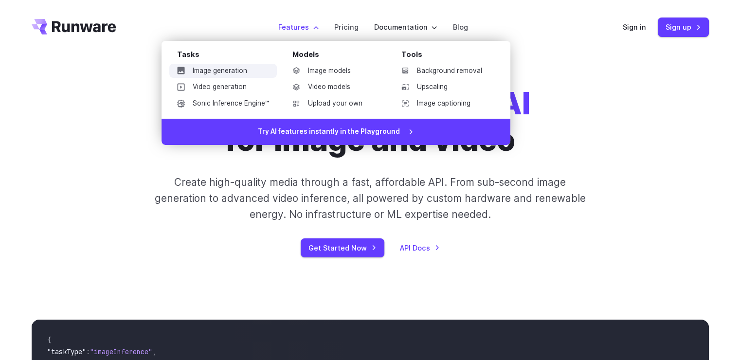
click at [228, 72] on link "Image generation" at bounding box center [223, 71] width 108 height 15
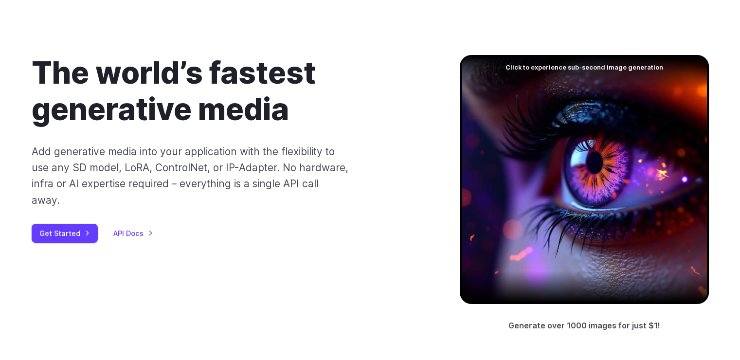
scroll to position [49, 0]
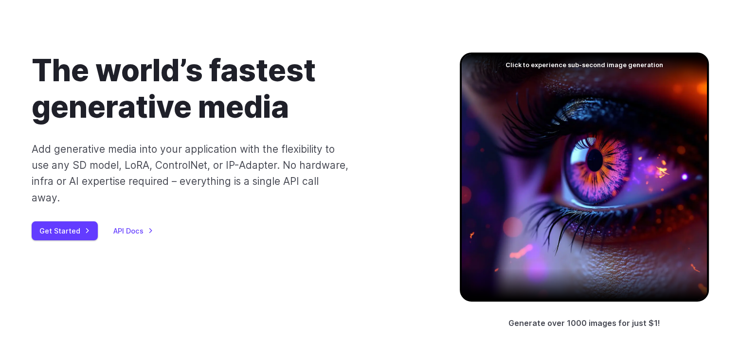
click at [593, 172] on div at bounding box center [584, 177] width 249 height 249
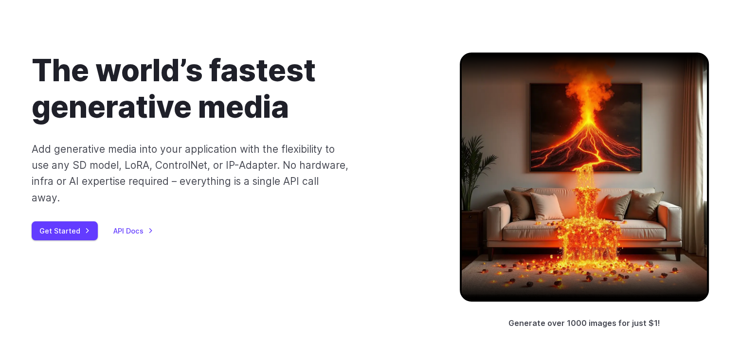
click at [566, 189] on div at bounding box center [584, 177] width 249 height 249
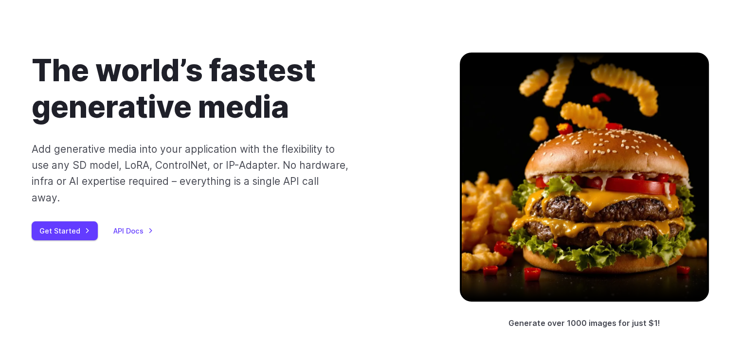
click at [566, 189] on div at bounding box center [584, 177] width 249 height 249
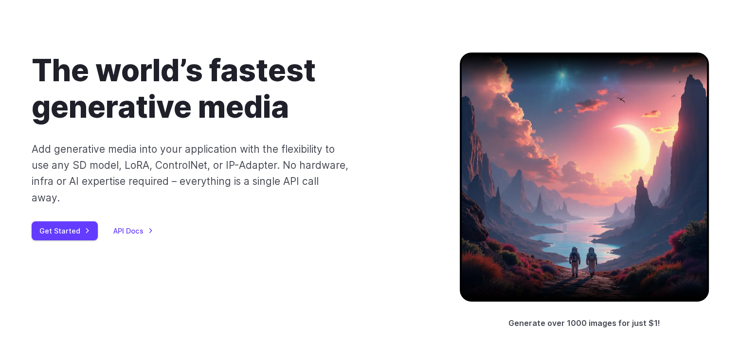
click at [566, 189] on div at bounding box center [584, 177] width 249 height 249
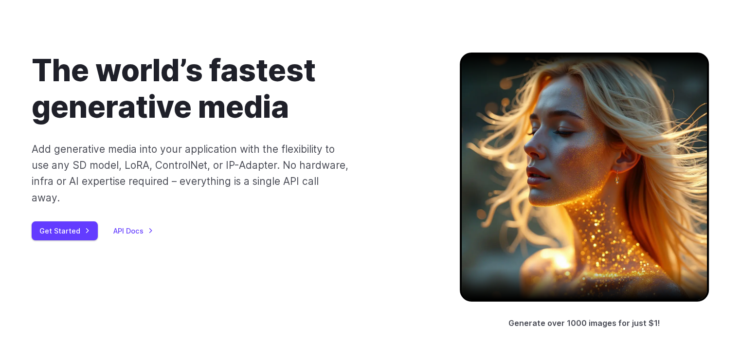
click at [566, 189] on div at bounding box center [584, 177] width 249 height 249
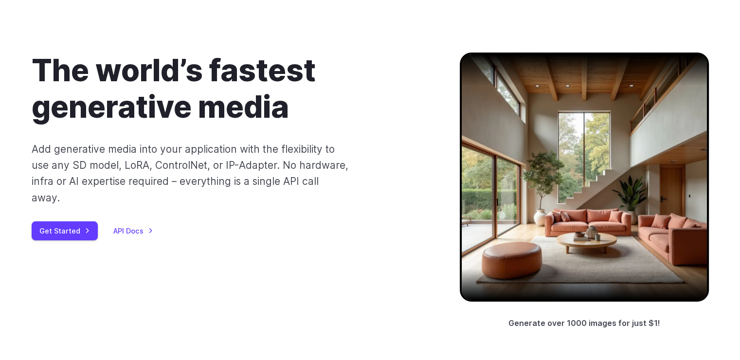
click at [418, 135] on div "The world’s fastest generative media Add generative media into your application…" at bounding box center [230, 147] width 397 height 188
click at [551, 180] on div at bounding box center [584, 177] width 249 height 249
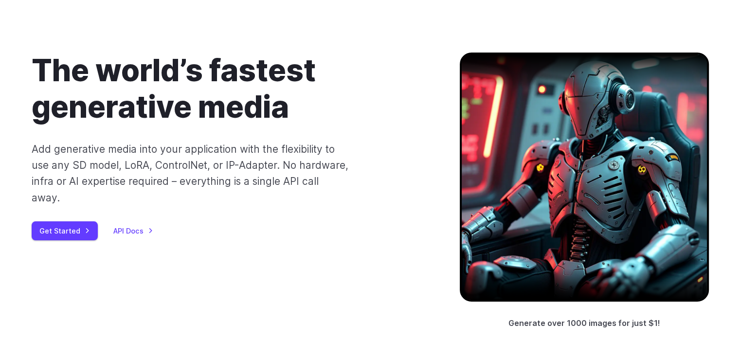
click at [551, 180] on div at bounding box center [584, 177] width 249 height 249
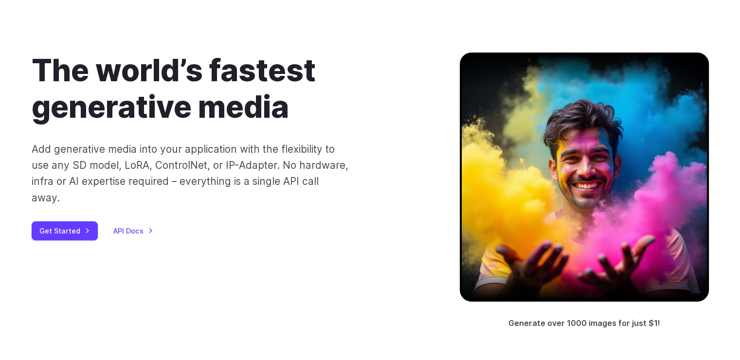
click at [551, 180] on div at bounding box center [584, 177] width 249 height 249
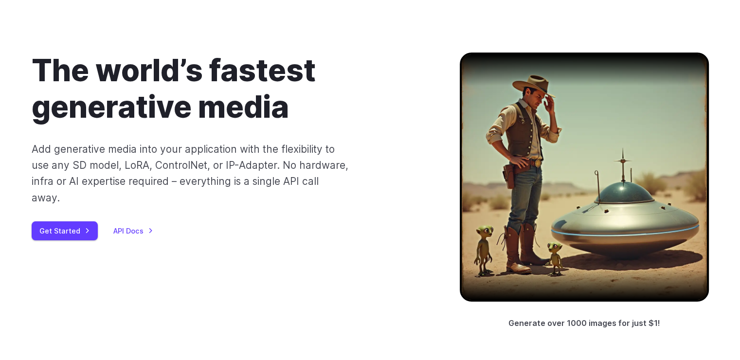
click at [551, 180] on div at bounding box center [584, 177] width 249 height 249
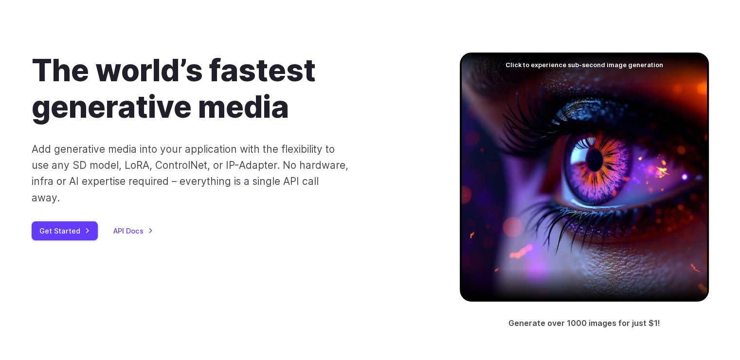
click at [400, 142] on div "The world’s fastest generative media Add generative media into your application…" at bounding box center [230, 147] width 397 height 188
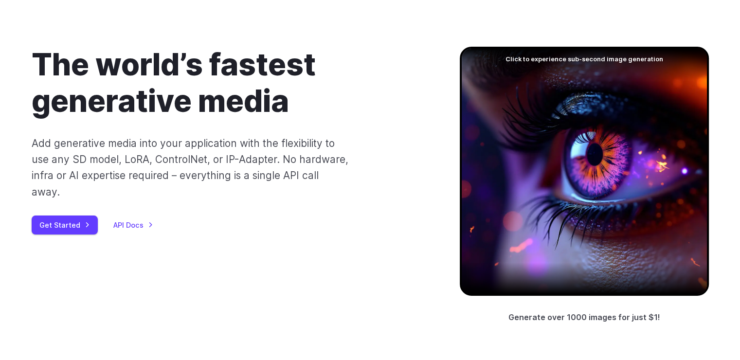
scroll to position [49, 0]
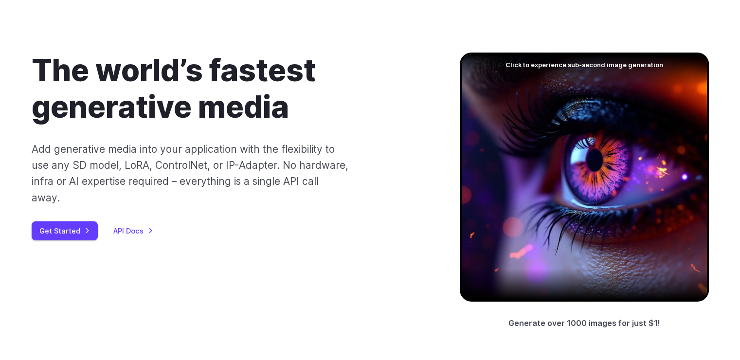
click at [328, 169] on p "Add generative media into your application with the flexibility to use any SD m…" at bounding box center [191, 173] width 318 height 65
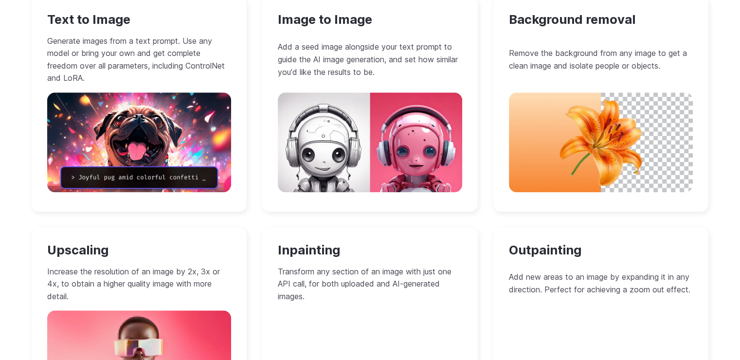
scroll to position [973, 0]
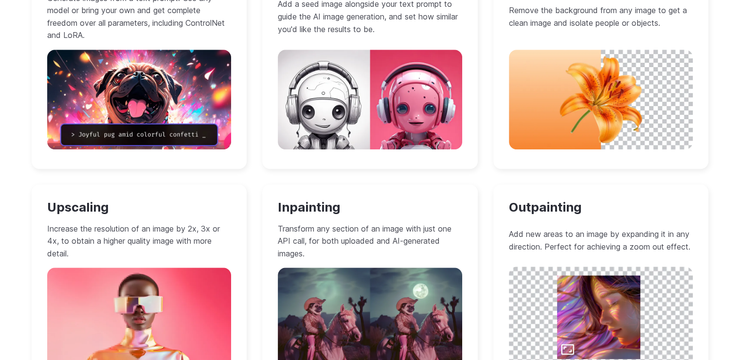
click at [263, 126] on div "Image to Image Add a seed image alongside your text prompt to guide the AI imag…" at bounding box center [370, 61] width 216 height 215
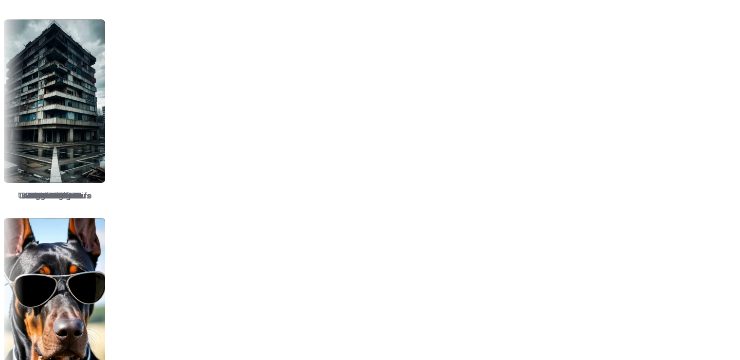
scroll to position [1654, 0]
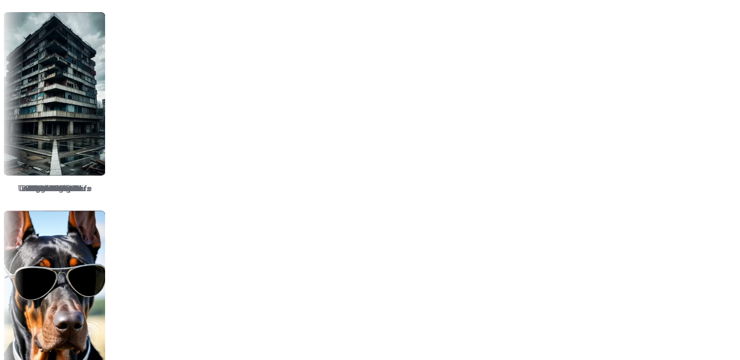
click at [319, 10] on div "Bathroom - JJ's..." at bounding box center [264, 103] width 109 height 191
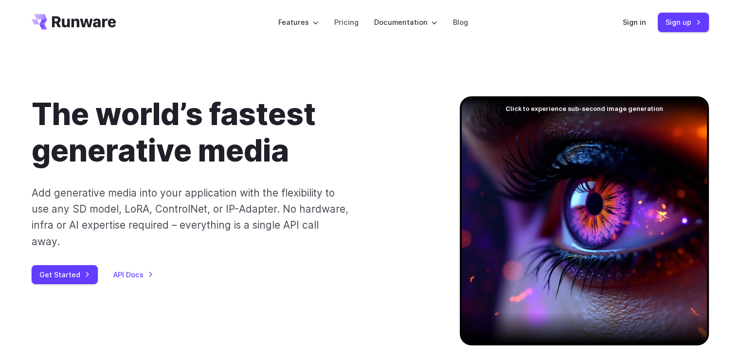
scroll to position [0, 0]
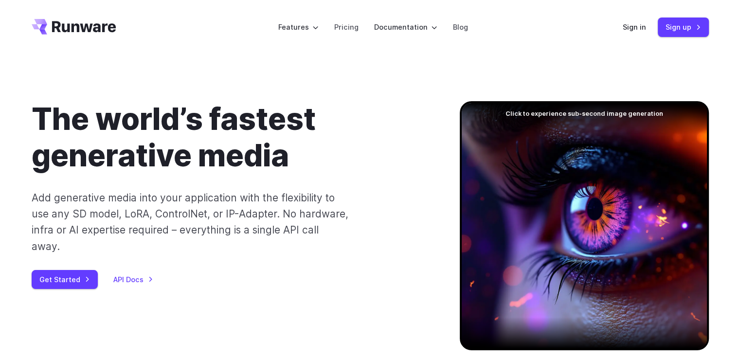
click at [70, 29] on icon "Go to /" at bounding box center [74, 27] width 85 height 16
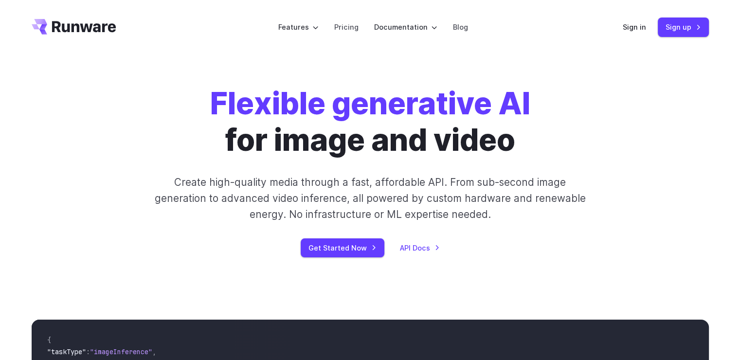
click at [81, 25] on icon "Go to /" at bounding box center [84, 26] width 64 height 11
